Goal: Navigation & Orientation: Find specific page/section

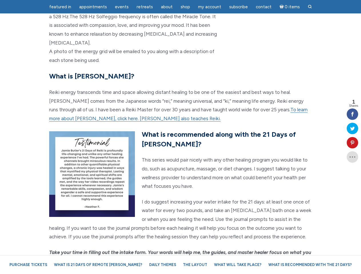
scroll to position [1373, 0]
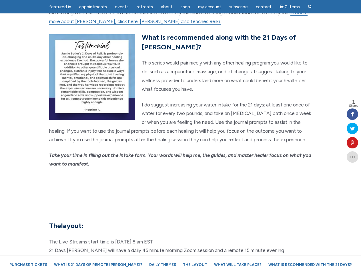
click at [180, 152] on em "Take your time in filling out the intake form. Your words will help me, the gui…" at bounding box center [180, 159] width 262 height 15
click at [93, 7] on span "Appointments" at bounding box center [93, 6] width 28 height 5
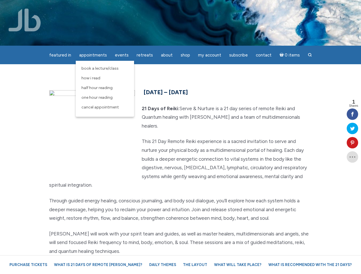
click at [122, 53] on span "Events" at bounding box center [122, 55] width 14 height 5
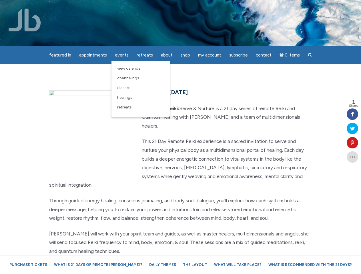
click at [166, 7] on div "featured in featured in Memes Appointments Book a Lecture/Class How I Read Half…" at bounding box center [180, 4] width 361 height 9
click at [209, 7] on div "featured in featured in Memes Appointments Book a Lecture/Class How I Read Half…" at bounding box center [180, 4] width 361 height 9
click at [352, 143] on icon at bounding box center [351, 142] width 11 height 5
